Goal: Navigation & Orientation: Find specific page/section

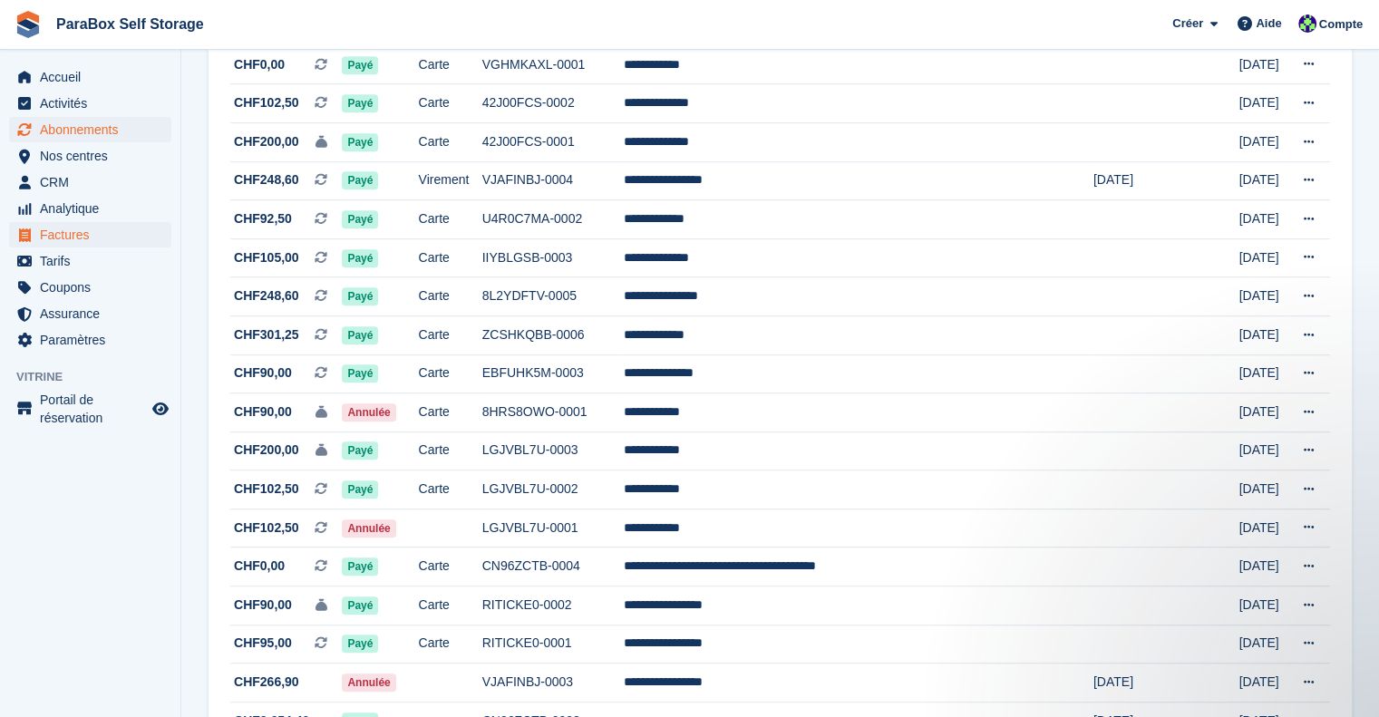
scroll to position [982, 0]
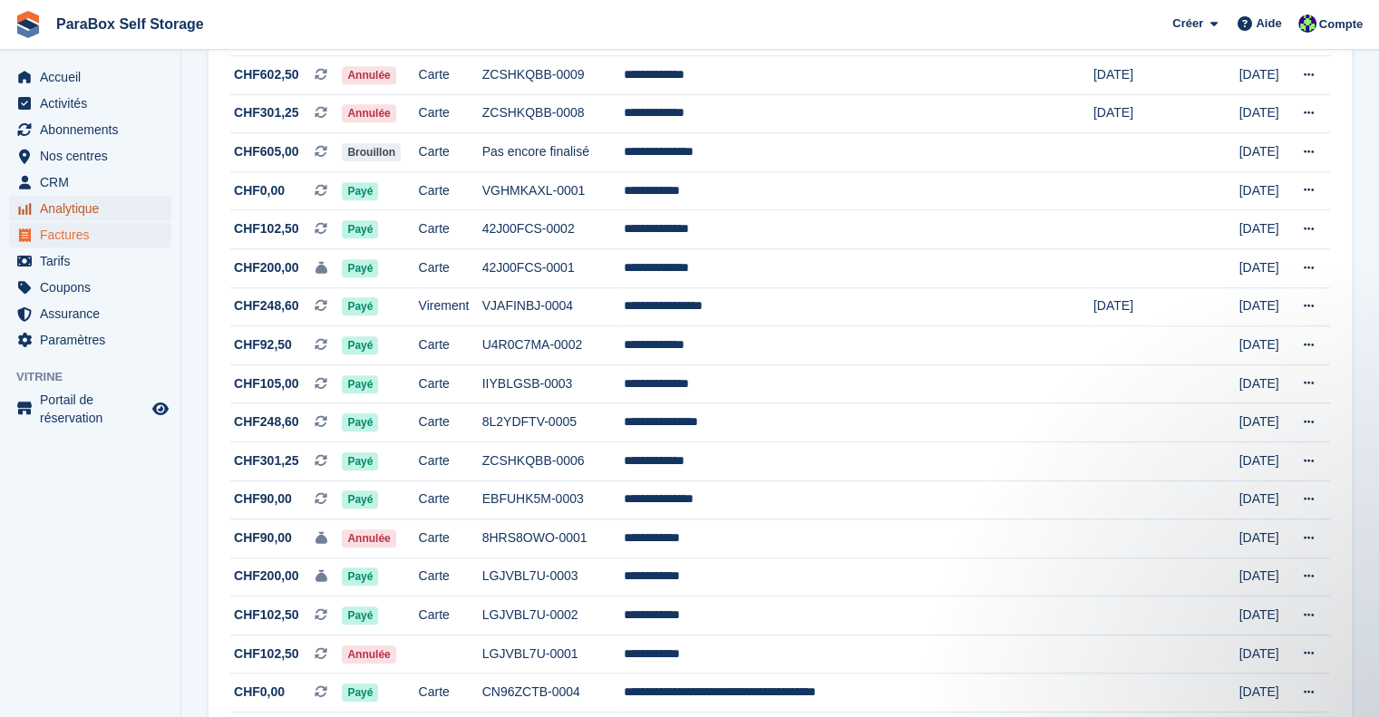
click at [65, 202] on span "Analytique" at bounding box center [94, 208] width 109 height 25
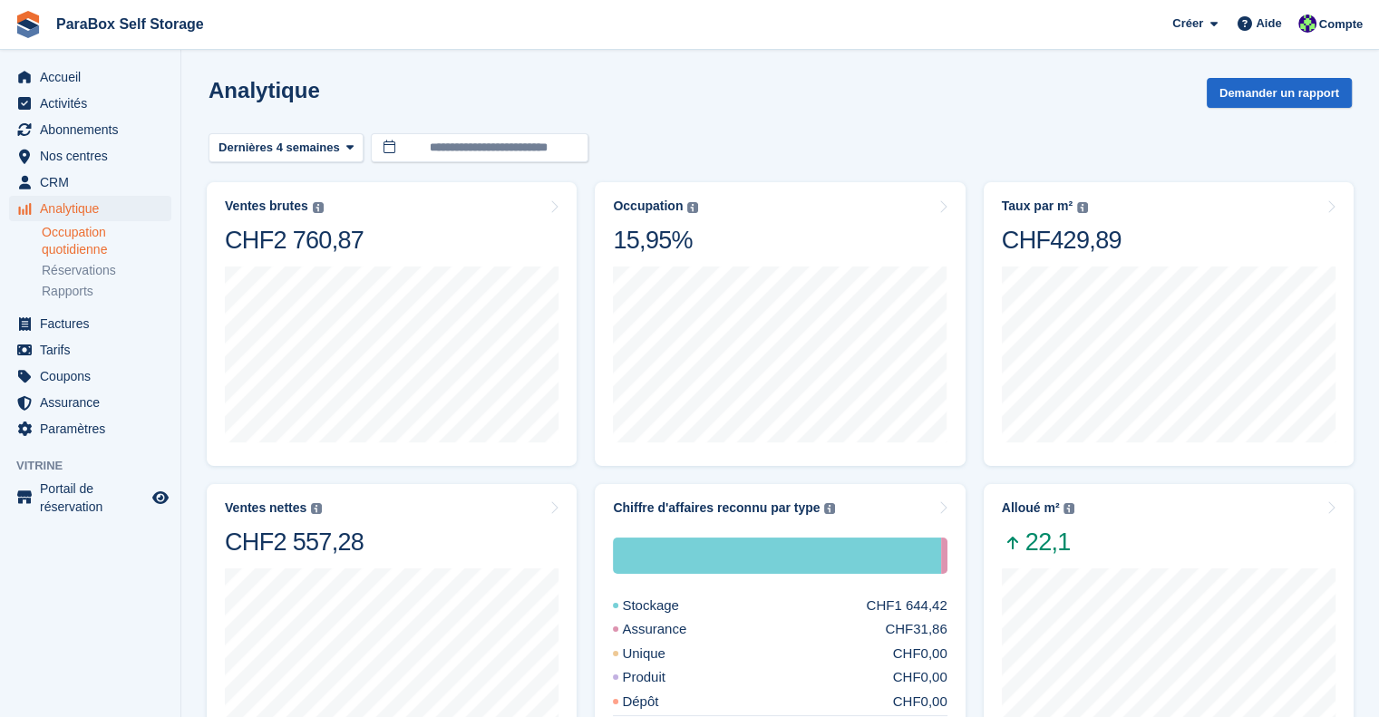
click at [98, 231] on link "Occupation quotidienne" at bounding box center [107, 241] width 130 height 34
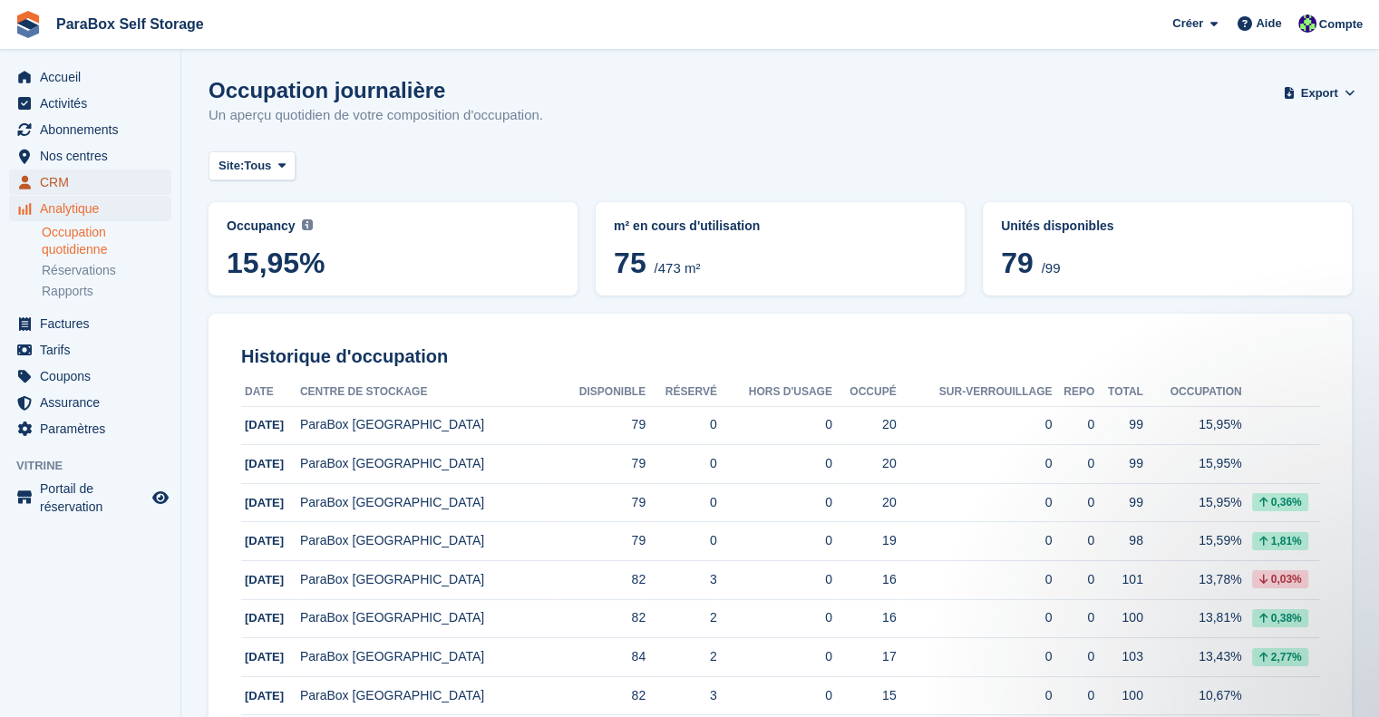
click at [76, 171] on span "CRM" at bounding box center [94, 182] width 109 height 25
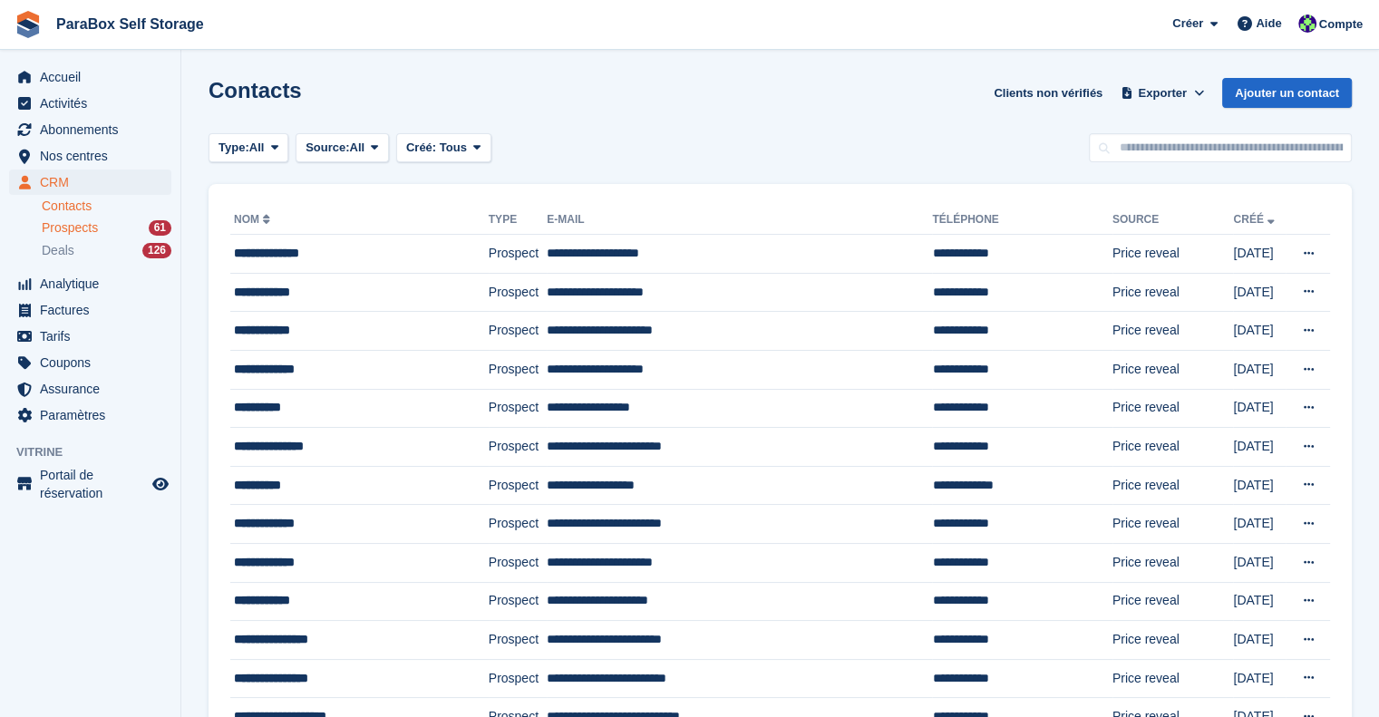
click at [96, 226] on span "Prospects" at bounding box center [70, 227] width 56 height 17
